Goal: Navigation & Orientation: Understand site structure

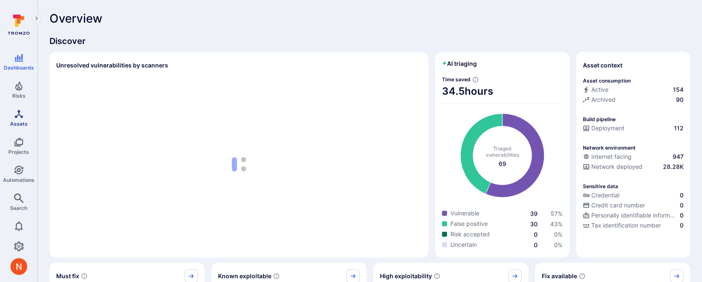
click at [26, 118] on link "Assets" at bounding box center [18, 118] width 37 height 25
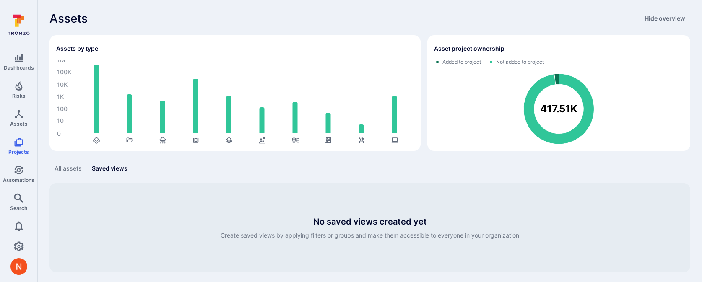
click at [66, 171] on div "All assets" at bounding box center [67, 168] width 27 height 8
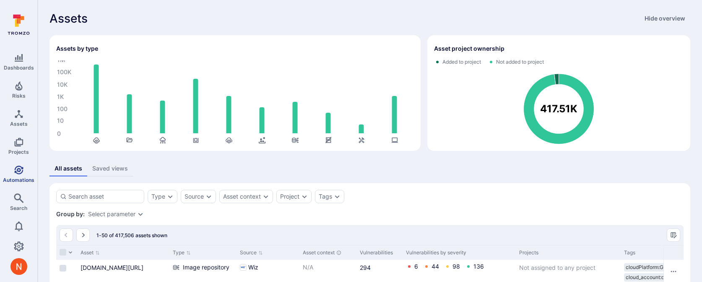
click at [13, 180] on span "Automations" at bounding box center [18, 180] width 31 height 6
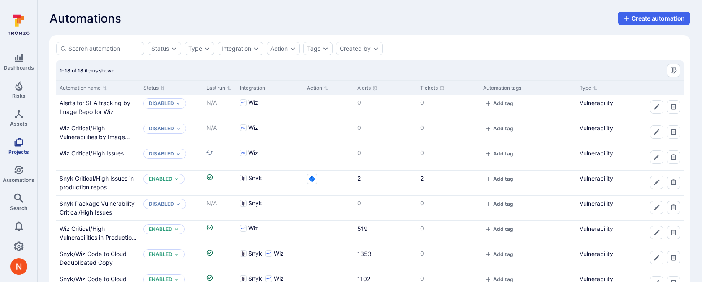
click at [21, 142] on icon "Projects" at bounding box center [19, 142] width 10 height 10
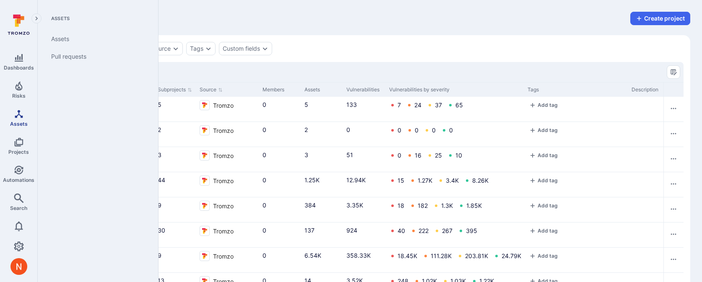
click at [27, 119] on link "Assets" at bounding box center [18, 118] width 37 height 25
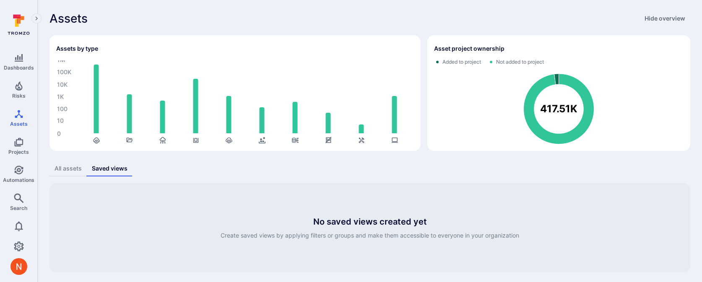
scroll to position [2, 0]
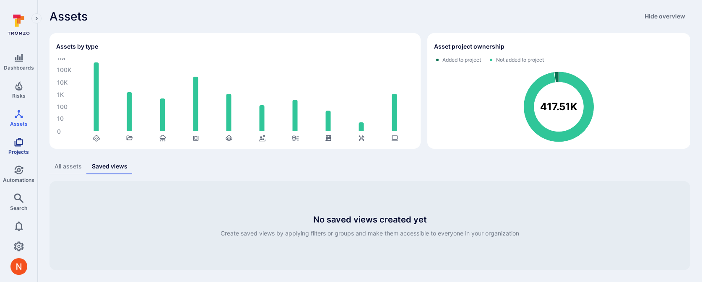
click at [18, 145] on icon "Projects" at bounding box center [18, 142] width 9 height 9
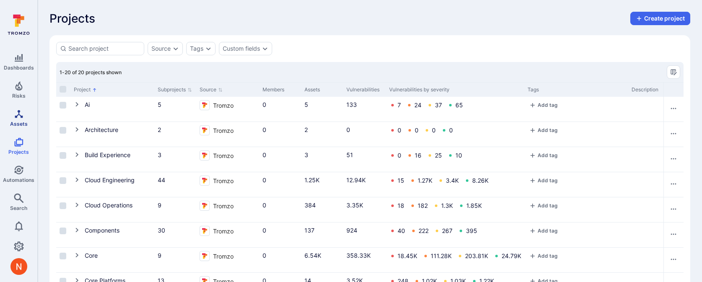
click at [18, 116] on icon "Assets" at bounding box center [19, 114] width 10 height 10
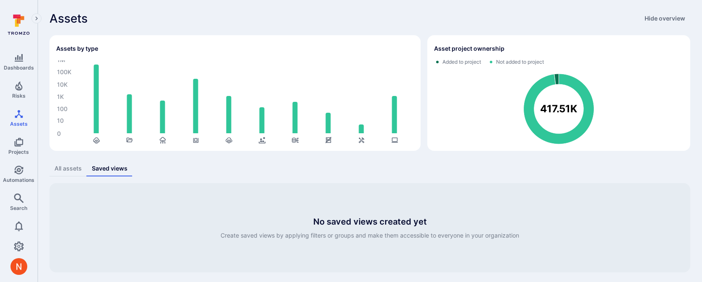
click at [63, 163] on button "All assets" at bounding box center [67, 169] width 37 height 16
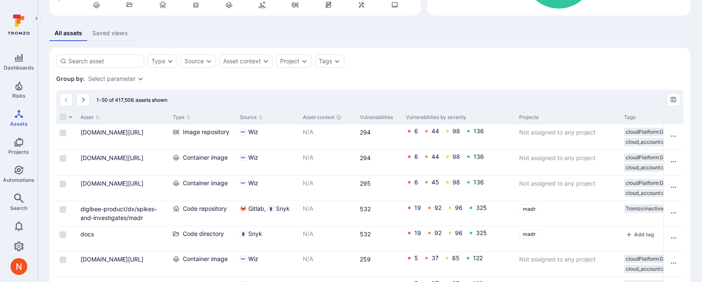
scroll to position [145, 0]
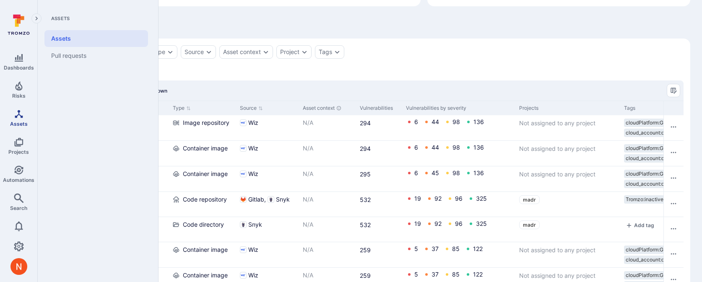
click at [23, 114] on icon "Assets" at bounding box center [19, 114] width 10 height 10
click at [18, 93] on span "Risks" at bounding box center [18, 96] width 13 height 6
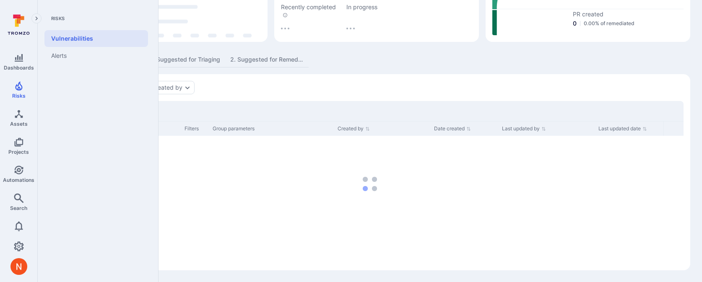
scroll to position [145, 0]
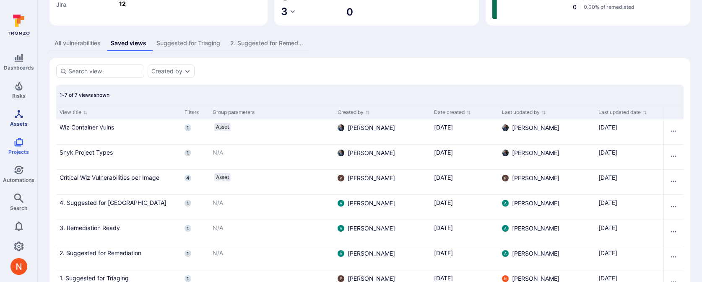
click at [21, 123] on span "Assets" at bounding box center [19, 124] width 18 height 6
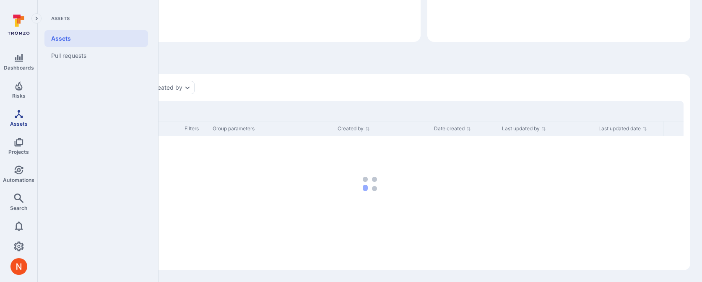
scroll to position [2, 0]
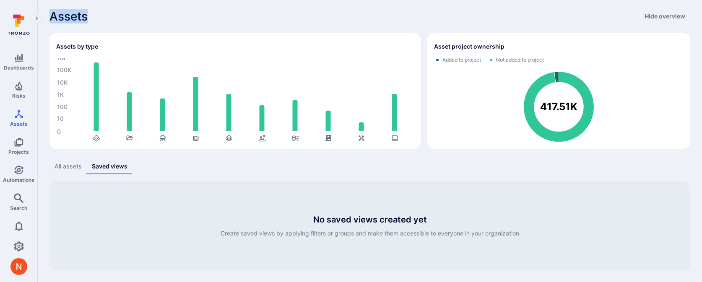
click at [262, 10] on div "Assets Hide overview" at bounding box center [369, 16] width 640 height 13
